Goal: Information Seeking & Learning: Learn about a topic

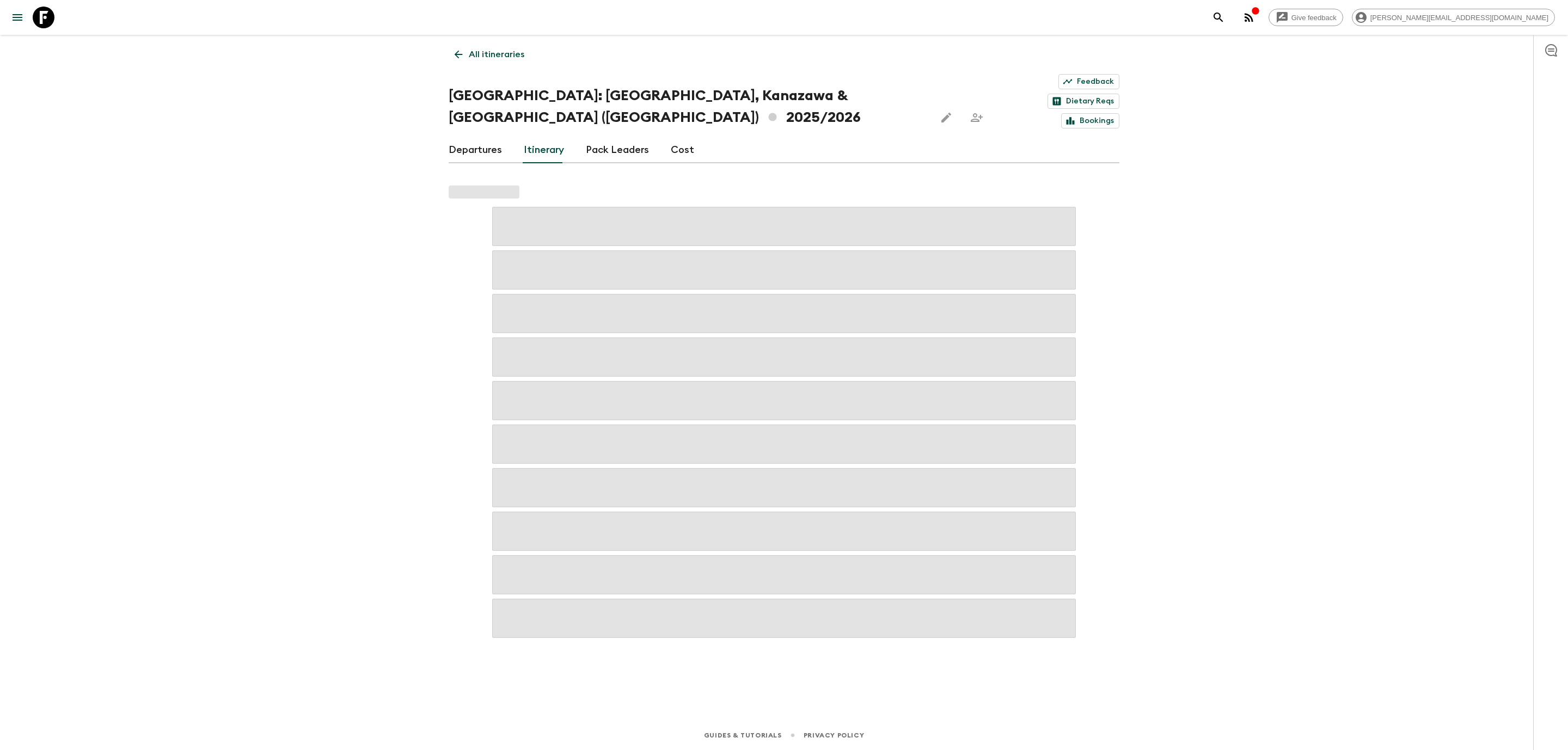
click at [534, 137] on link "Itinerary" at bounding box center [544, 150] width 41 height 26
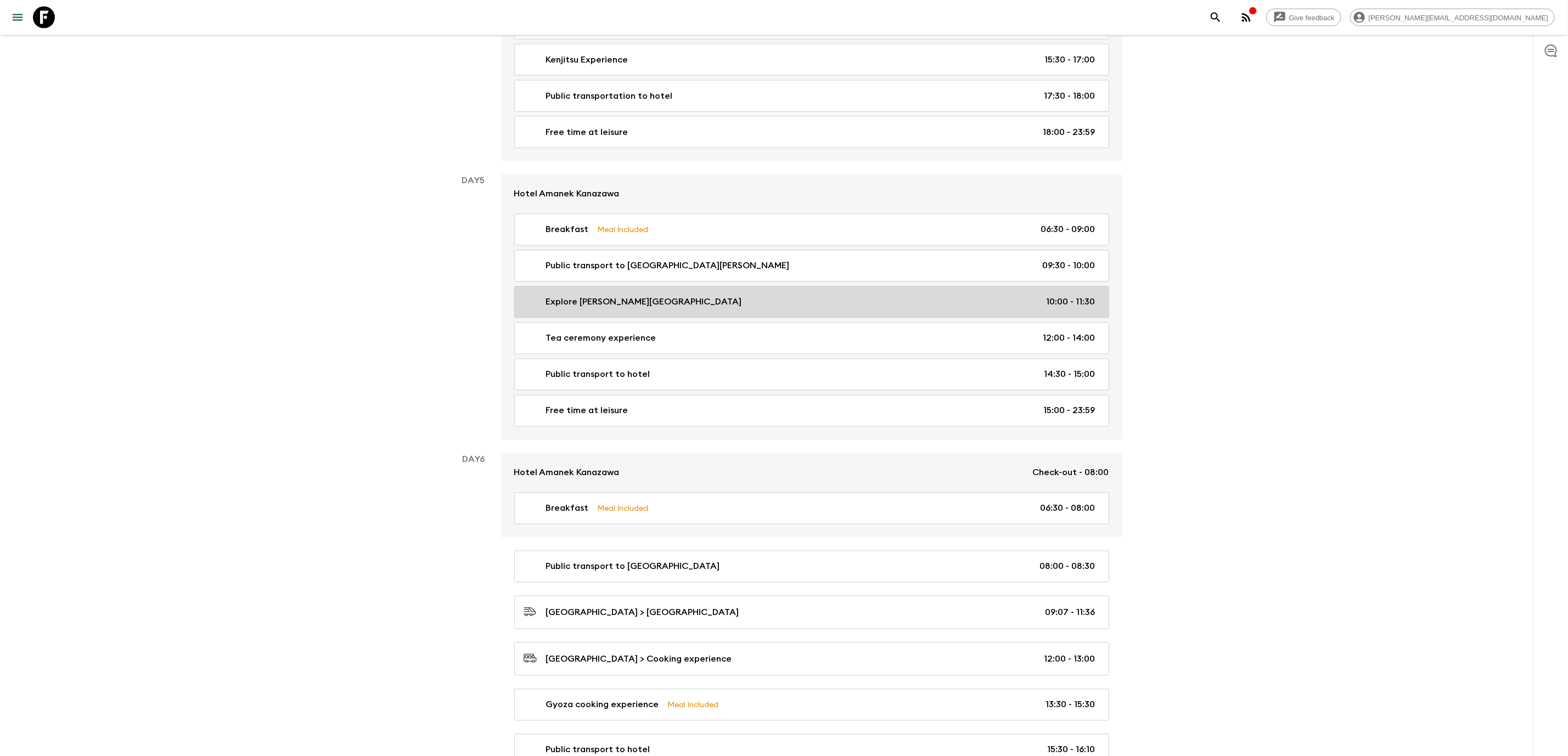
scroll to position [1417, 0]
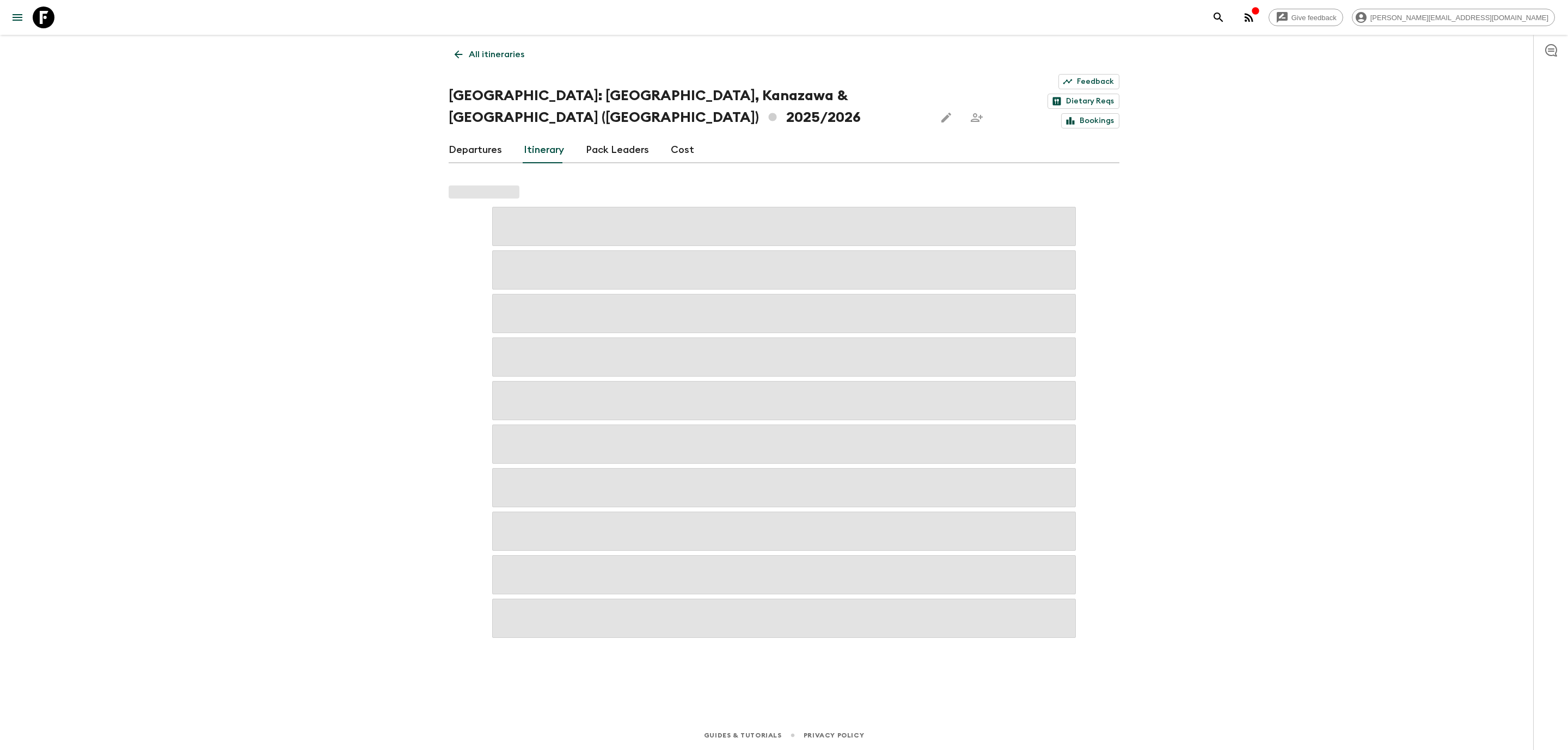
click at [457, 61] on link "All itineraries" at bounding box center [489, 54] width 82 height 21
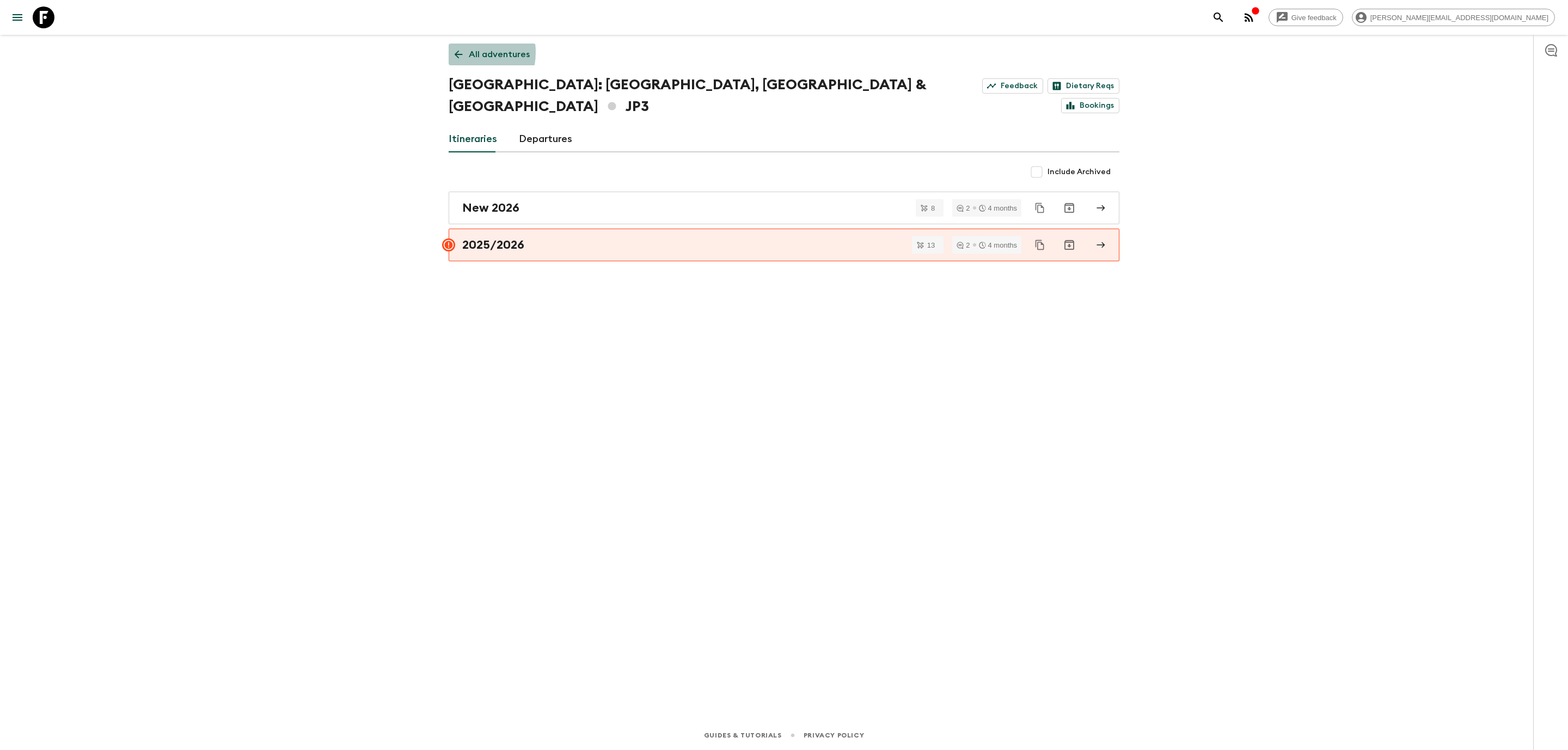
click at [459, 53] on icon at bounding box center [458, 54] width 12 height 12
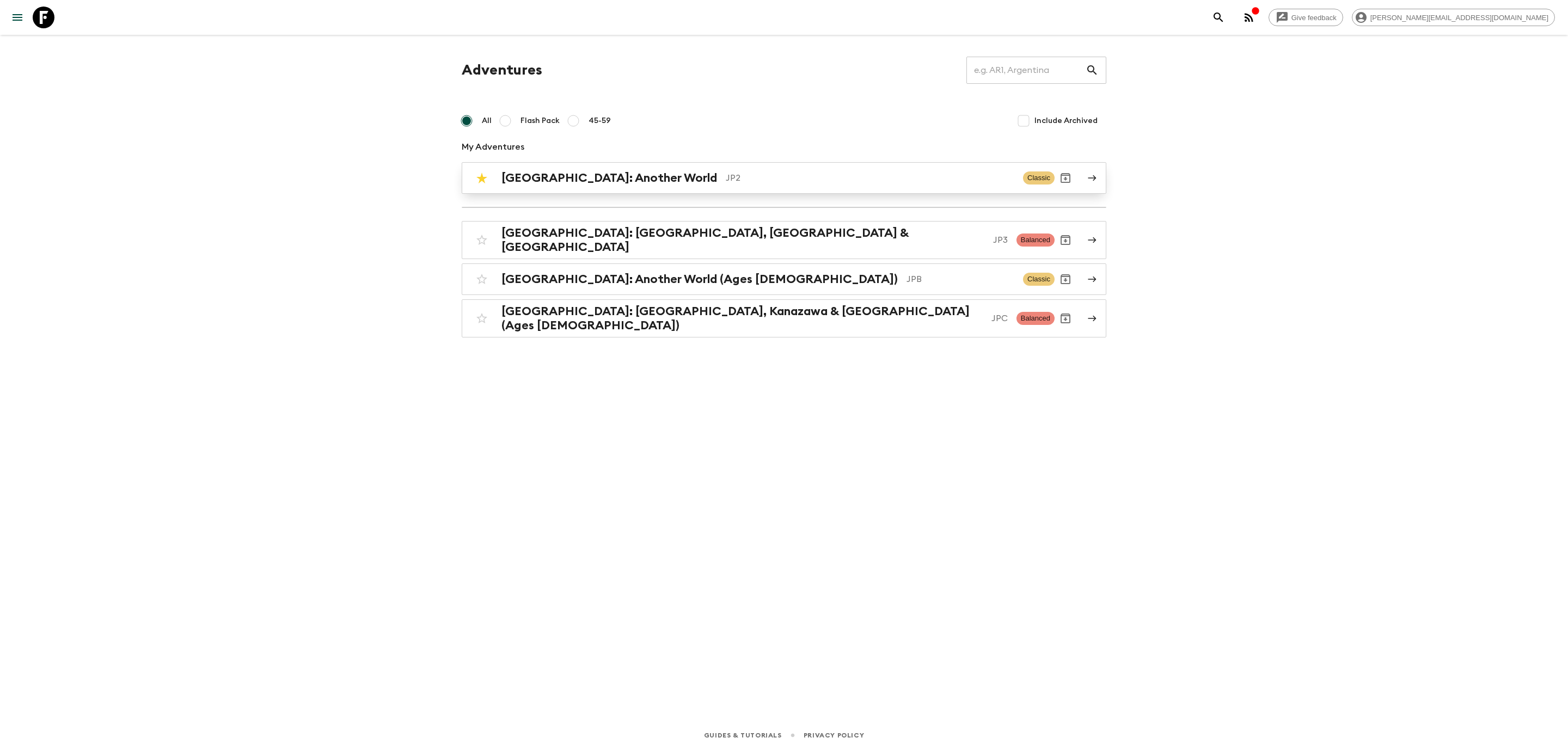
click at [583, 188] on div "Japan: Another World JP2 Classic" at bounding box center [762, 178] width 584 height 21
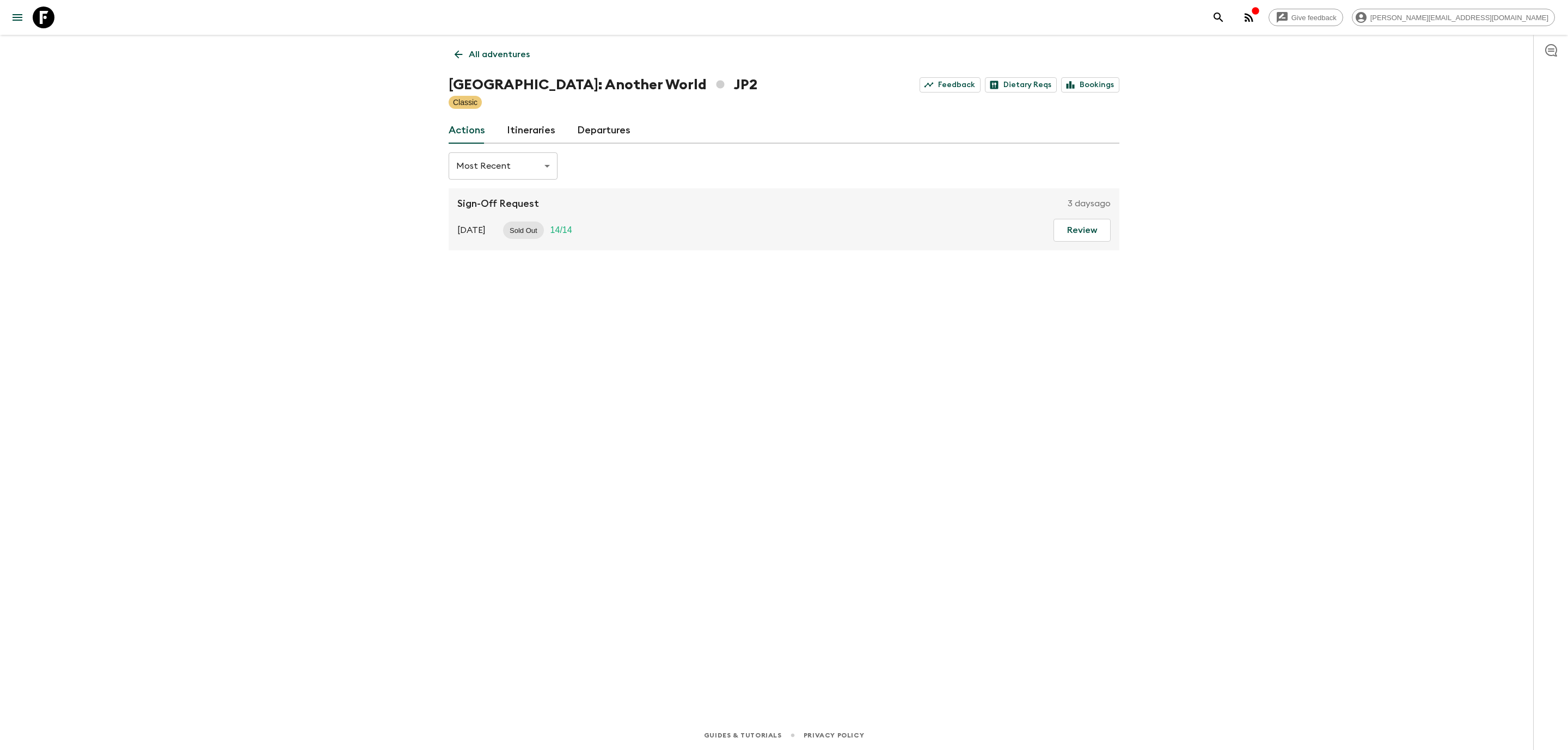
click at [603, 124] on link "Departures" at bounding box center [604, 131] width 53 height 26
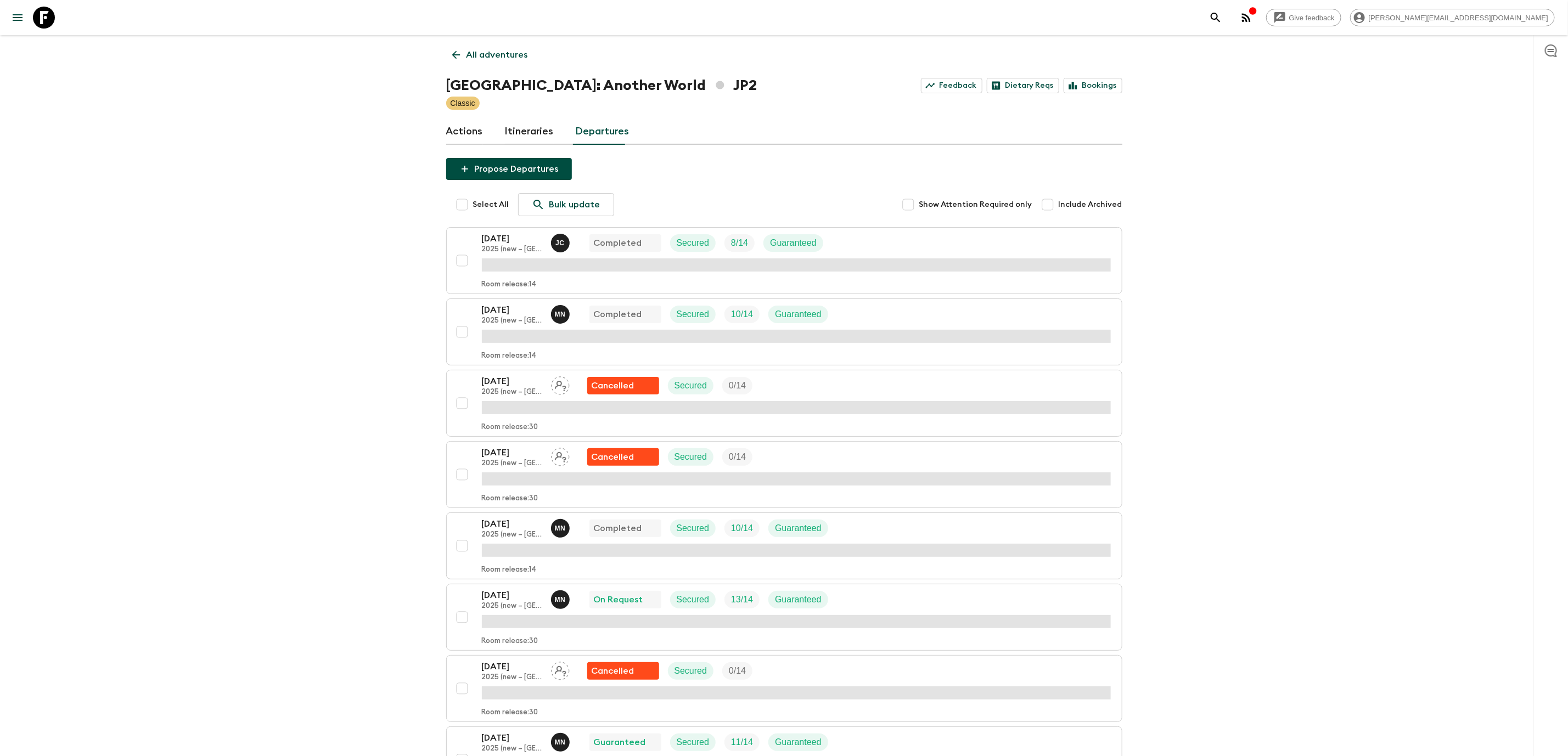
click at [542, 132] on link "Itineraries" at bounding box center [529, 132] width 49 height 26
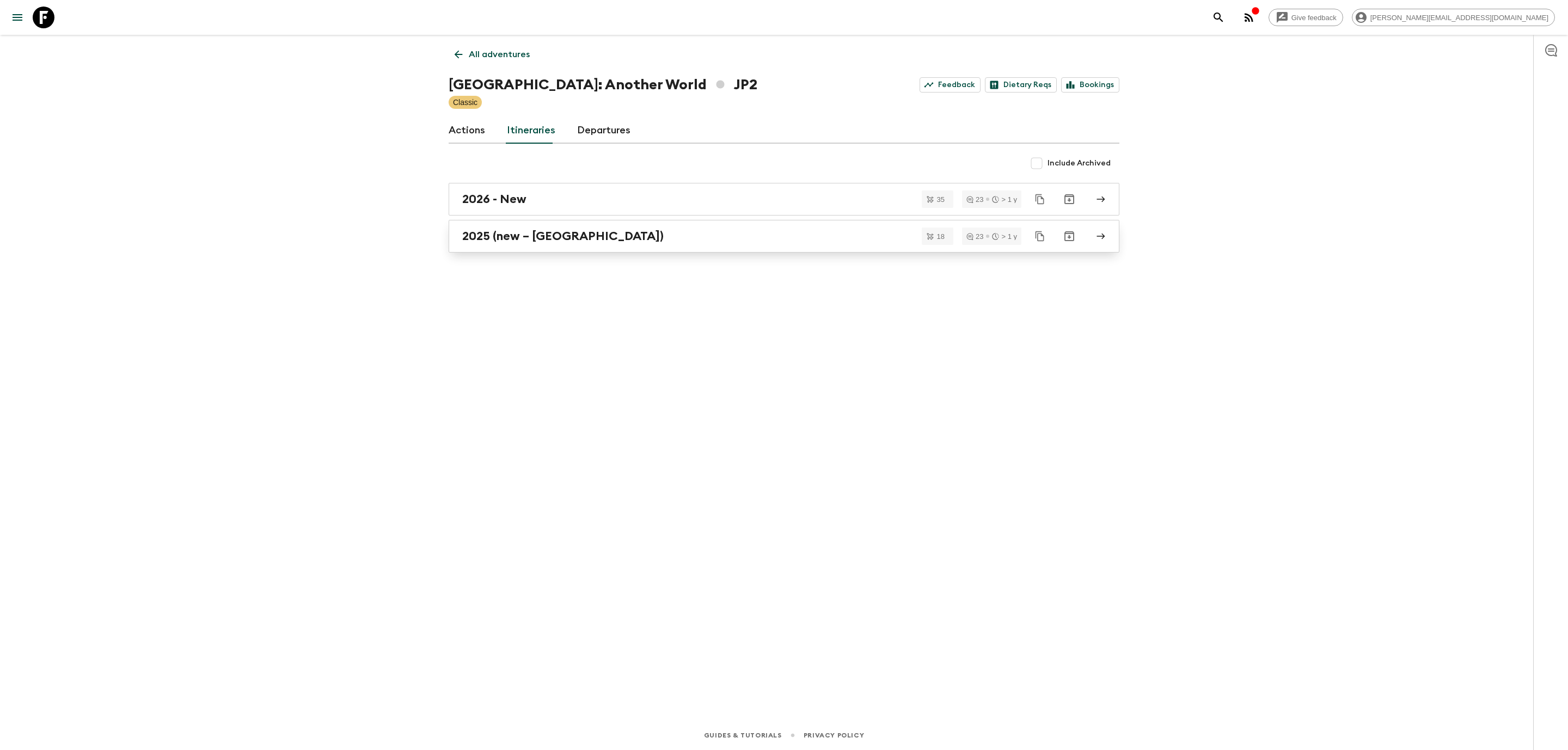
click at [536, 244] on h2 "2025 (new – [GEOGRAPHIC_DATA])" at bounding box center [562, 236] width 201 height 14
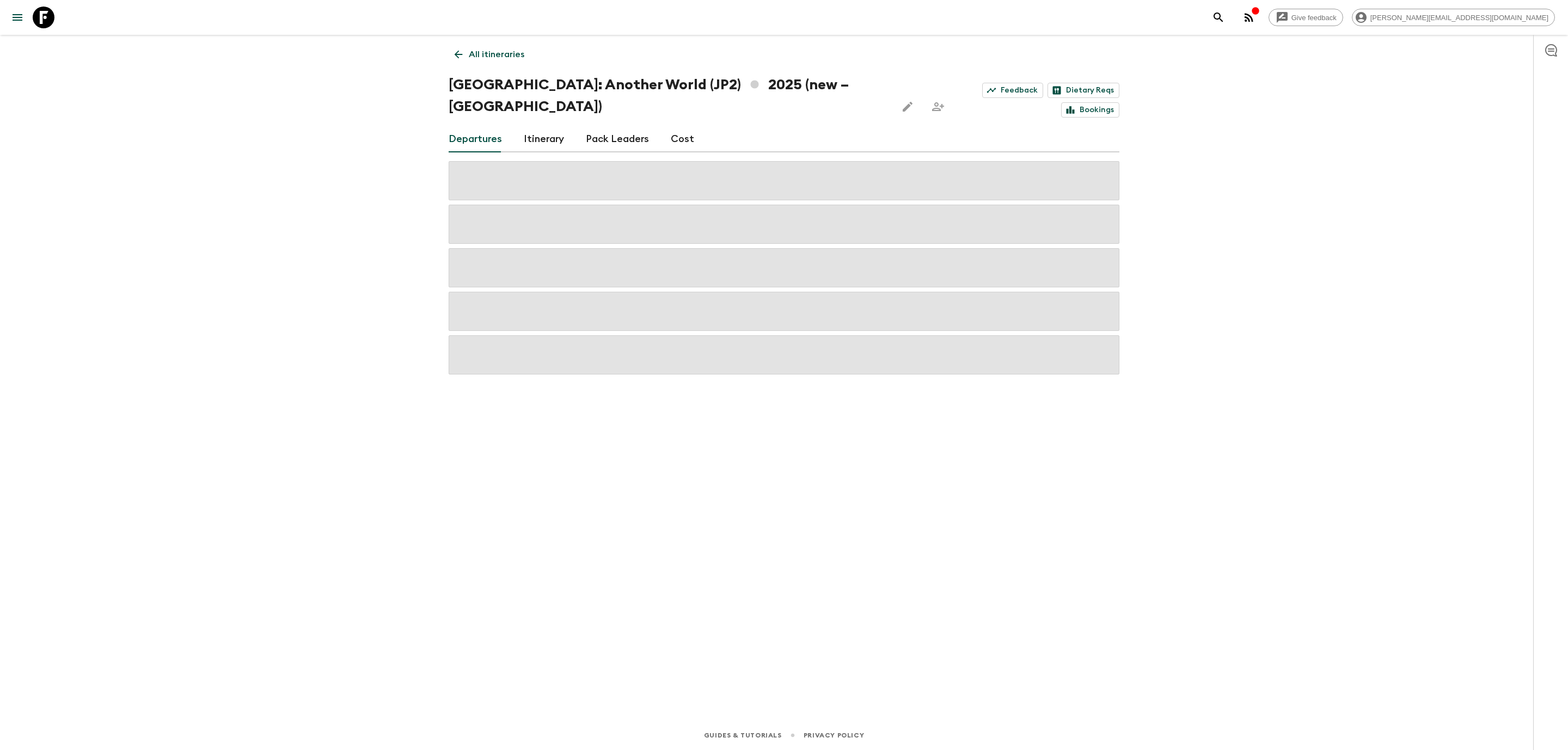
click at [545, 127] on link "Itinerary" at bounding box center [544, 139] width 41 height 26
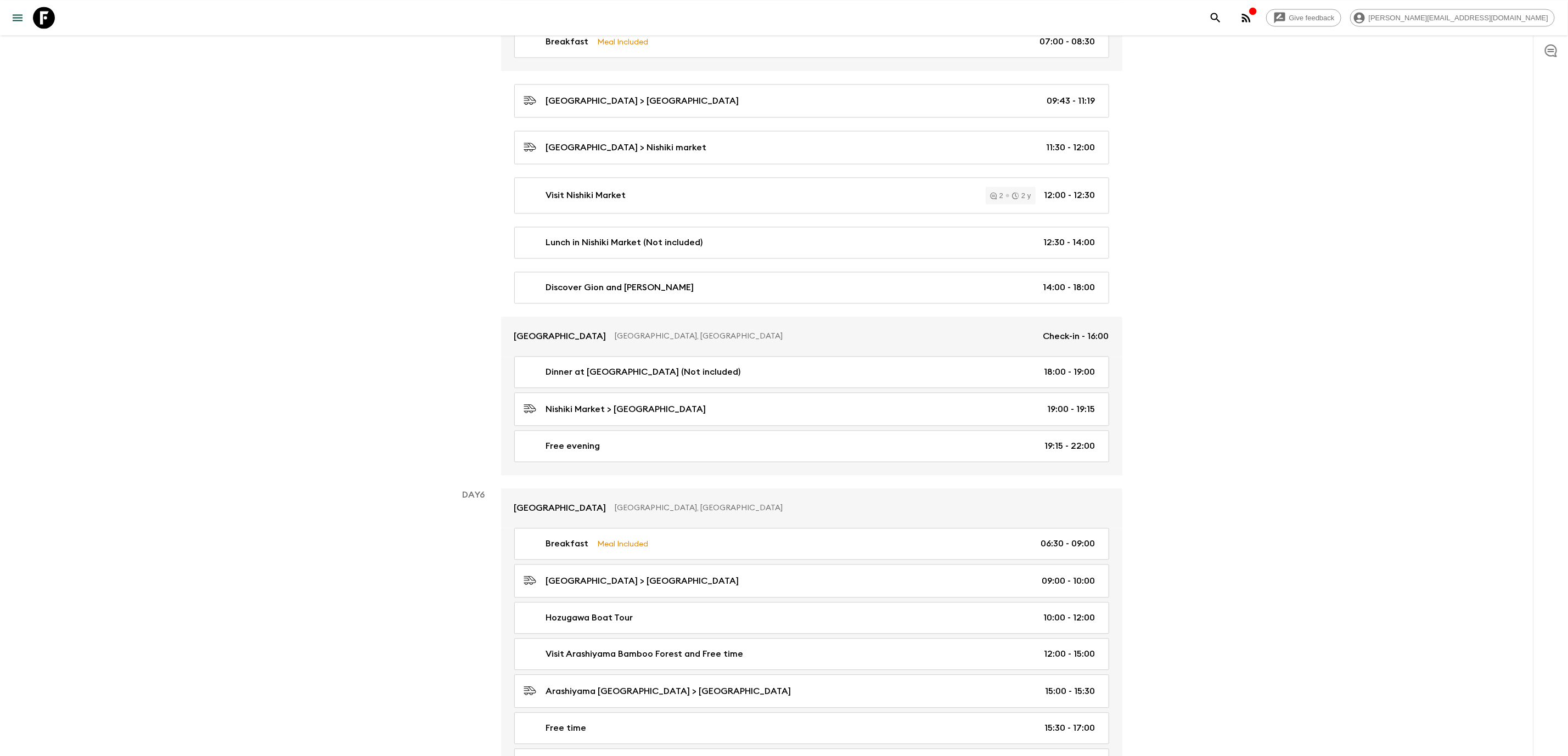
scroll to position [2222, 0]
